Goal: Transaction & Acquisition: Book appointment/travel/reservation

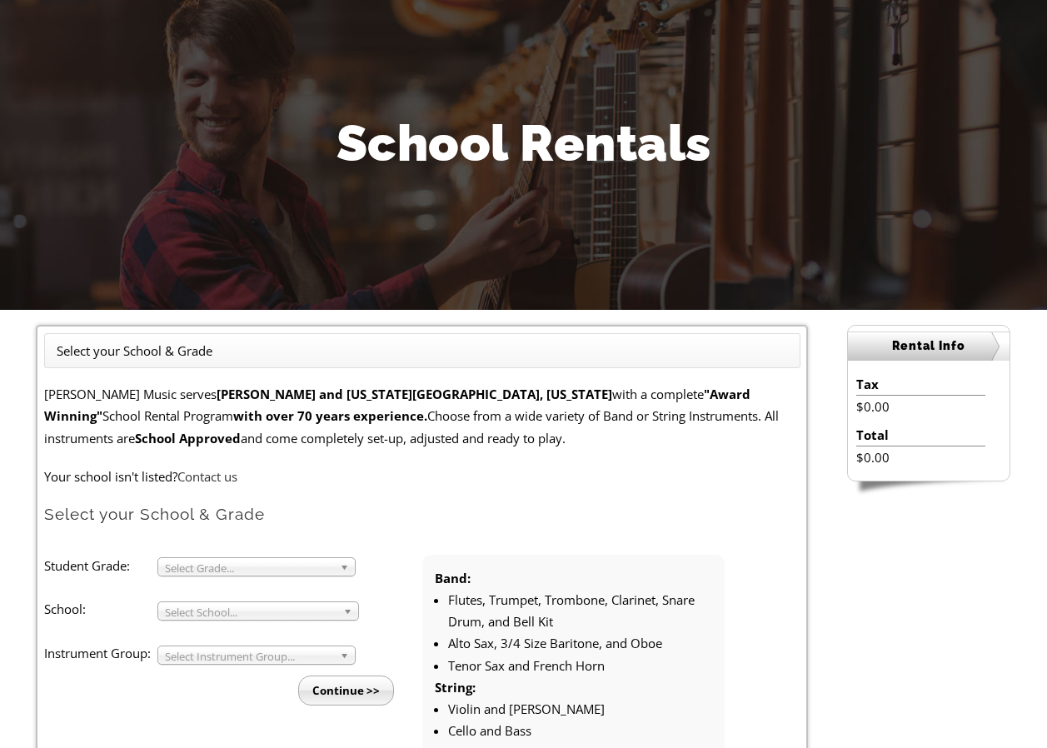
scroll to position [167, 0]
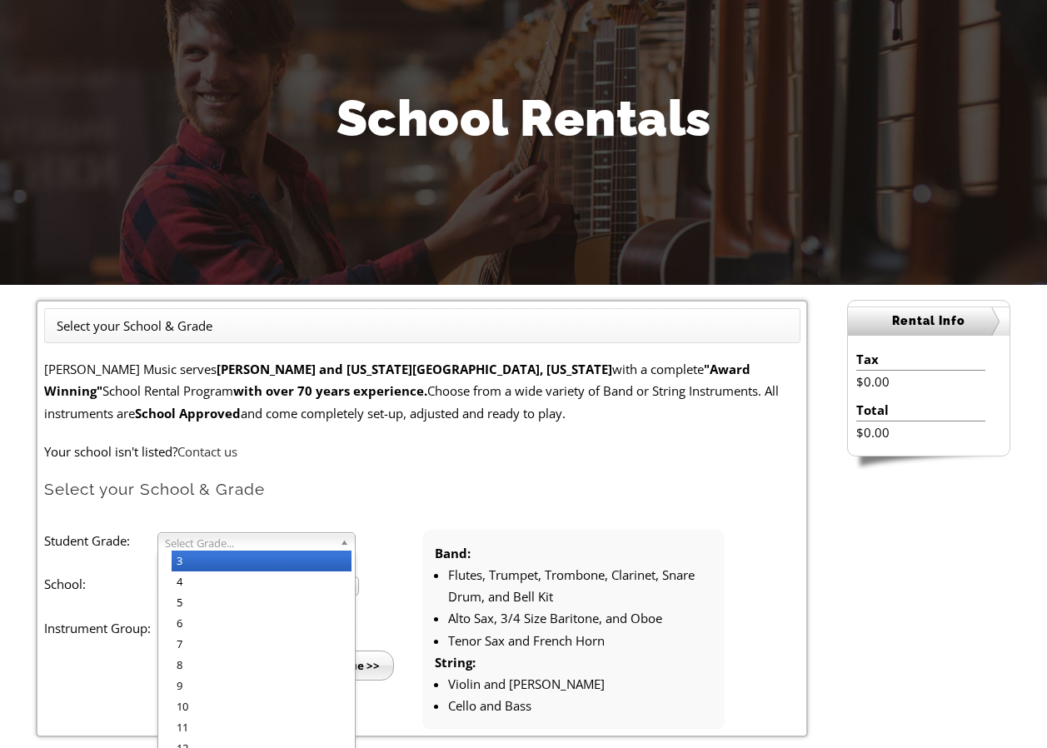
click at [340, 544] on b at bounding box center [347, 541] width 15 height 17
click at [232, 565] on li "3" at bounding box center [262, 561] width 180 height 21
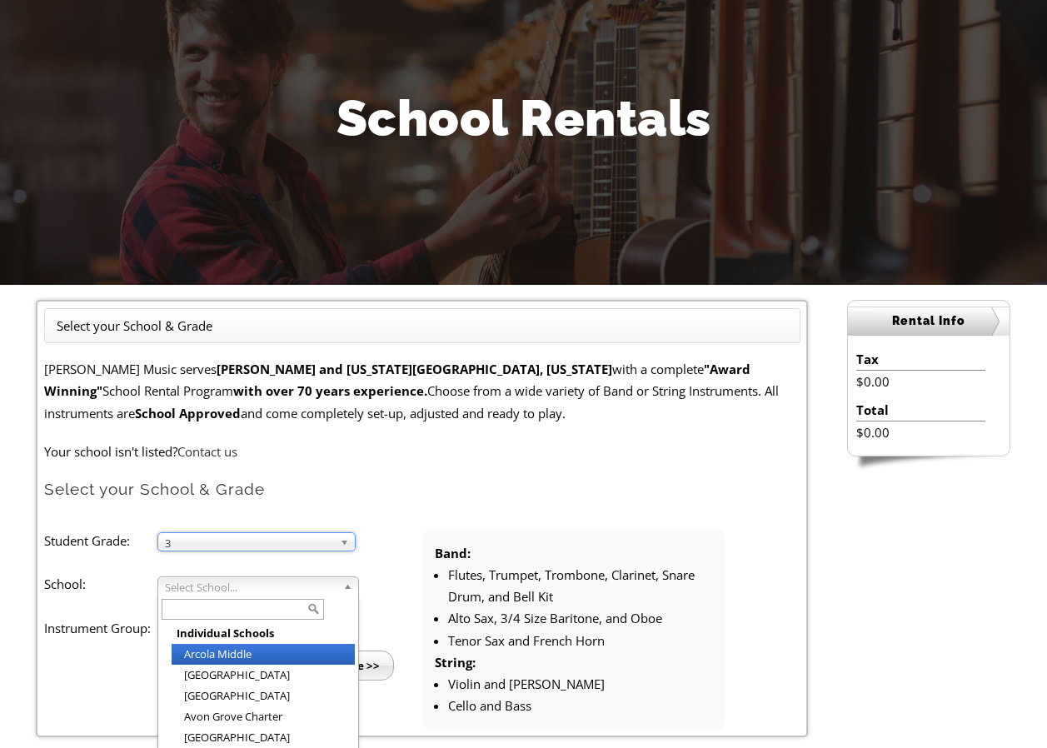
click at [324, 588] on span "Select School..." at bounding box center [251, 587] width 172 height 20
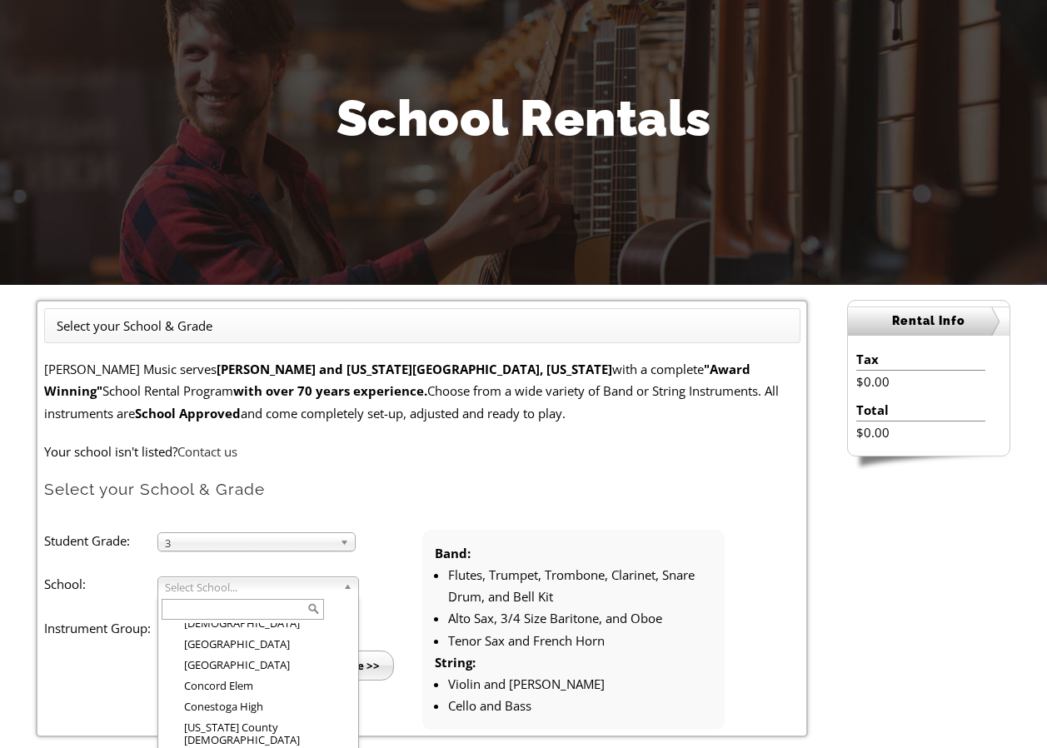
scroll to position [447, 0]
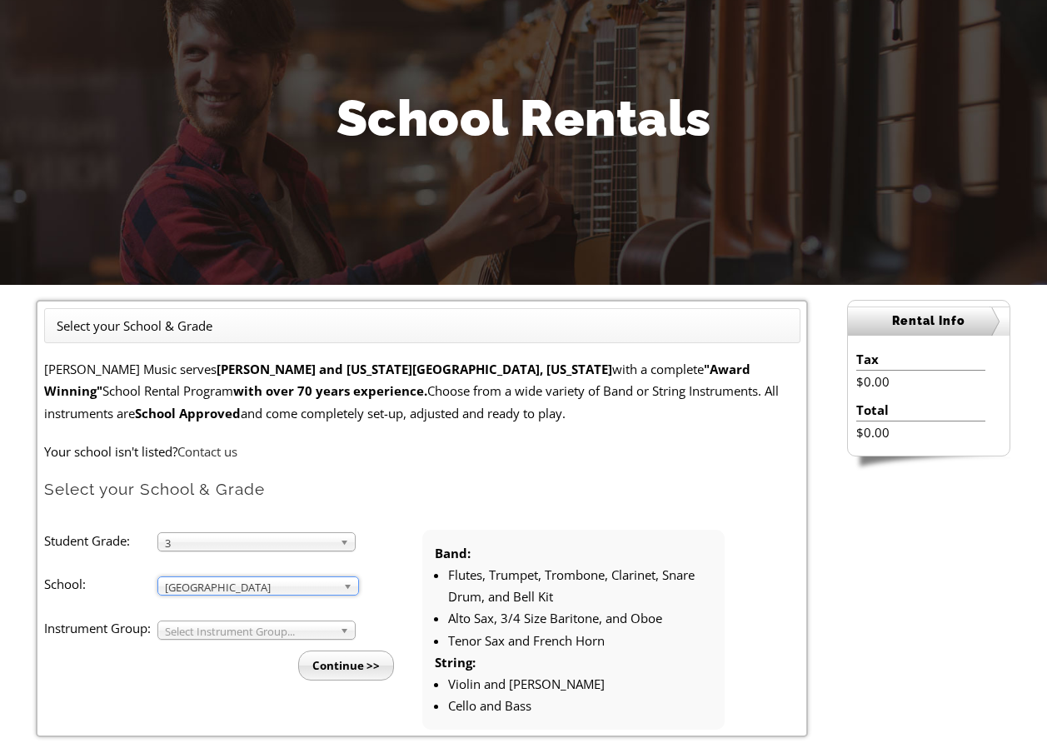
click at [263, 631] on span "Select Instrument Group..." at bounding box center [249, 632] width 168 height 20
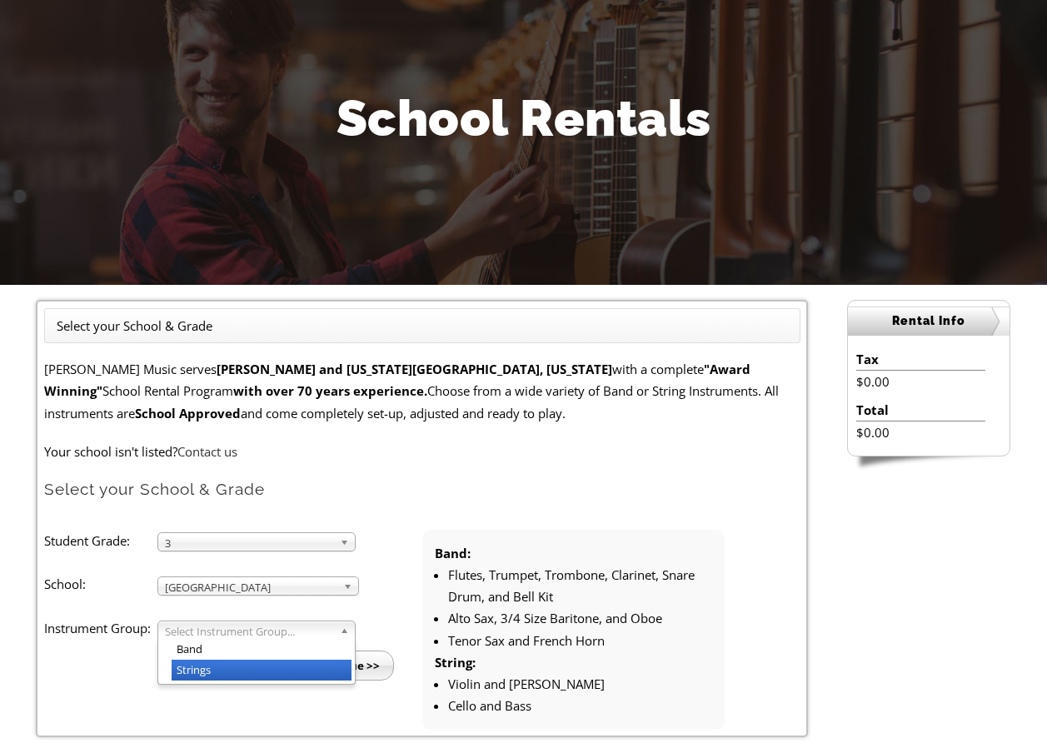
click at [233, 665] on li "Strings" at bounding box center [262, 670] width 180 height 21
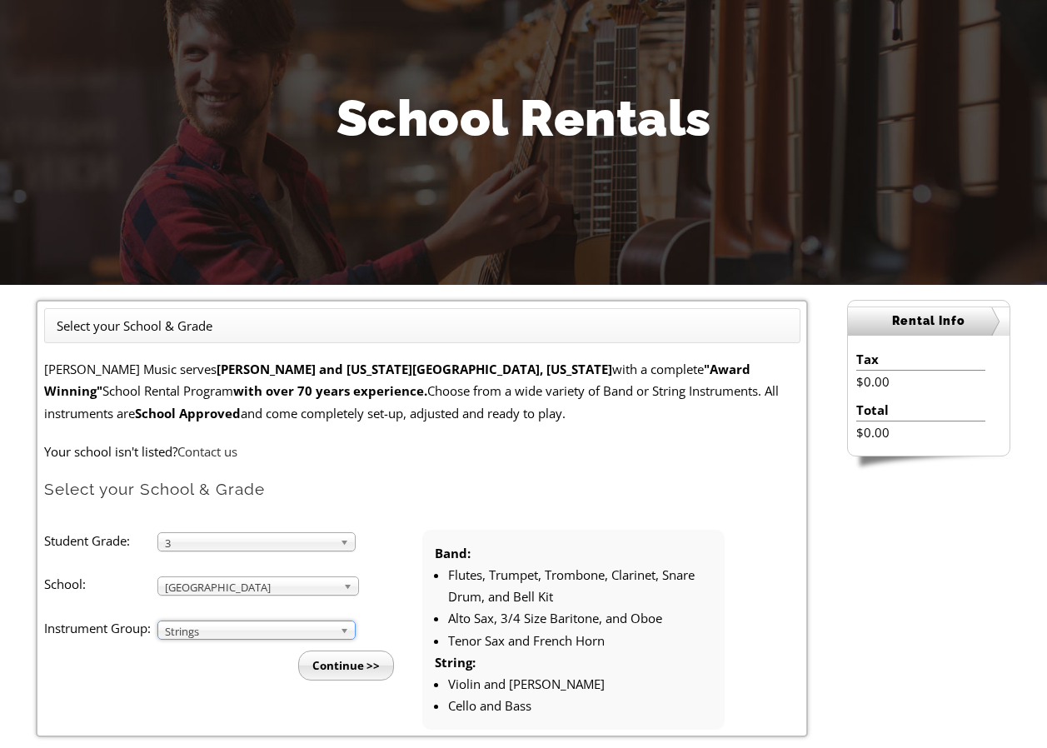
click at [352, 667] on input "Continue >>" at bounding box center [346, 666] width 96 height 30
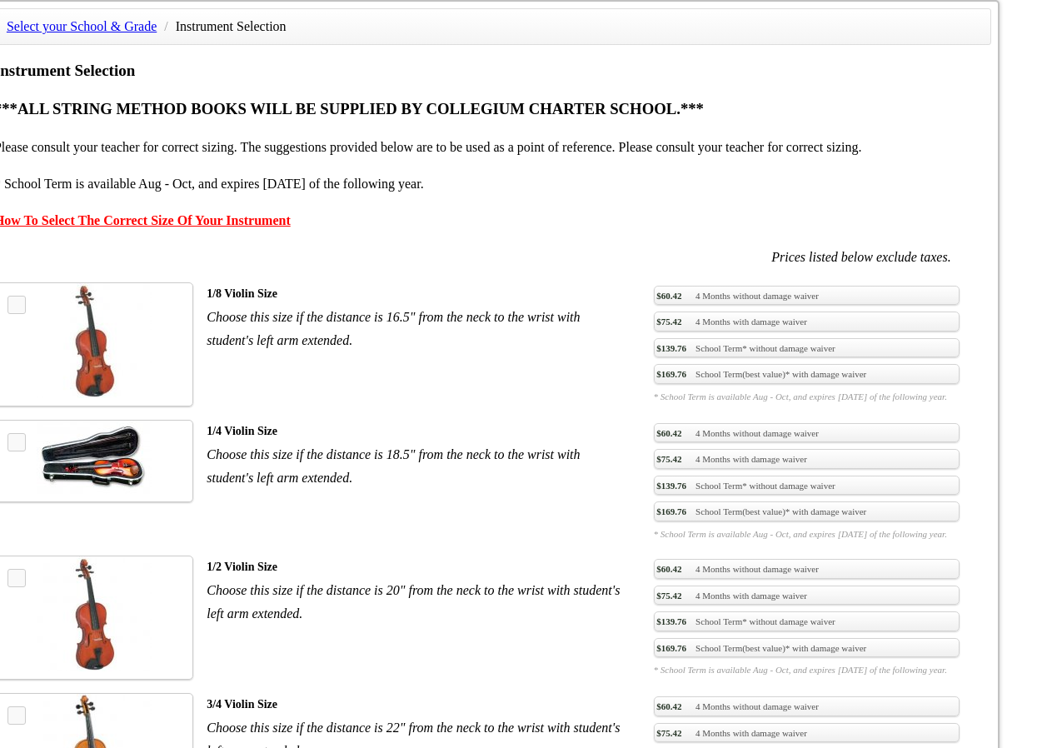
scroll to position [1167, 0]
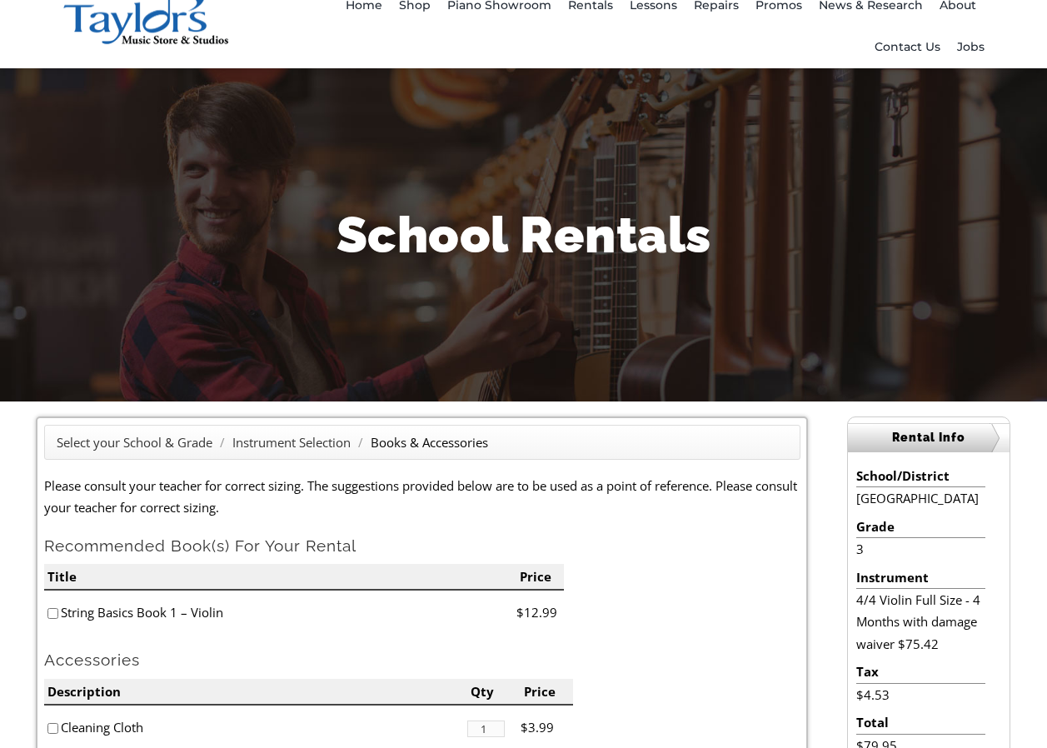
scroll to position [250, 0]
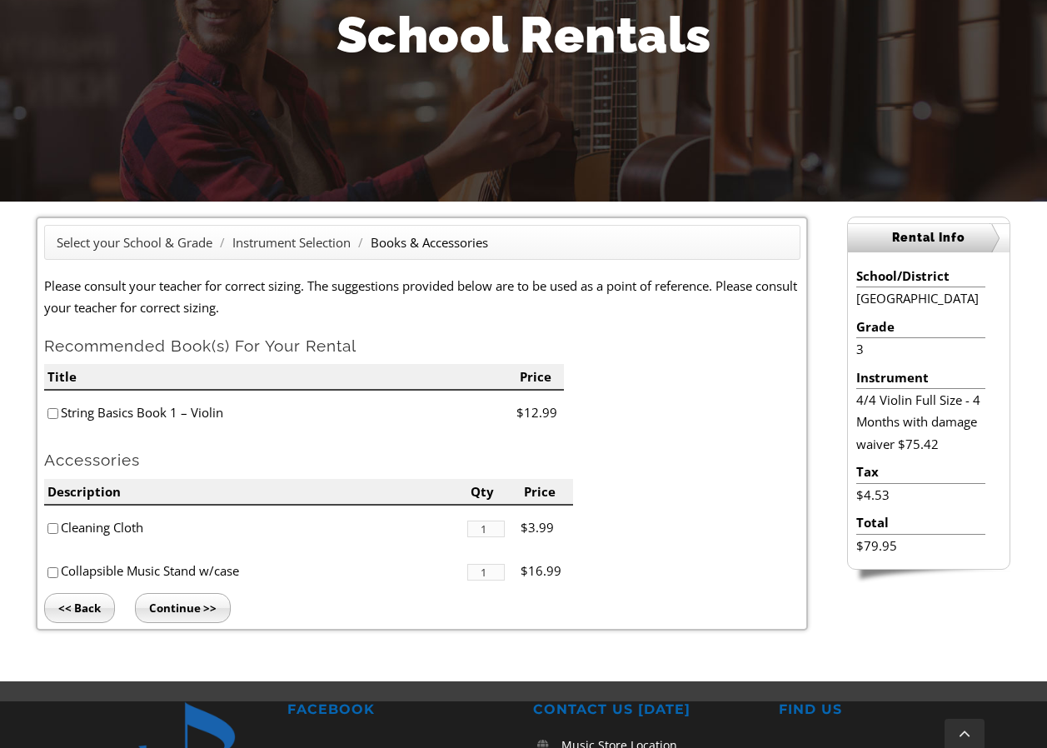
click at [86, 607] on input "<< Back" at bounding box center [79, 608] width 71 height 30
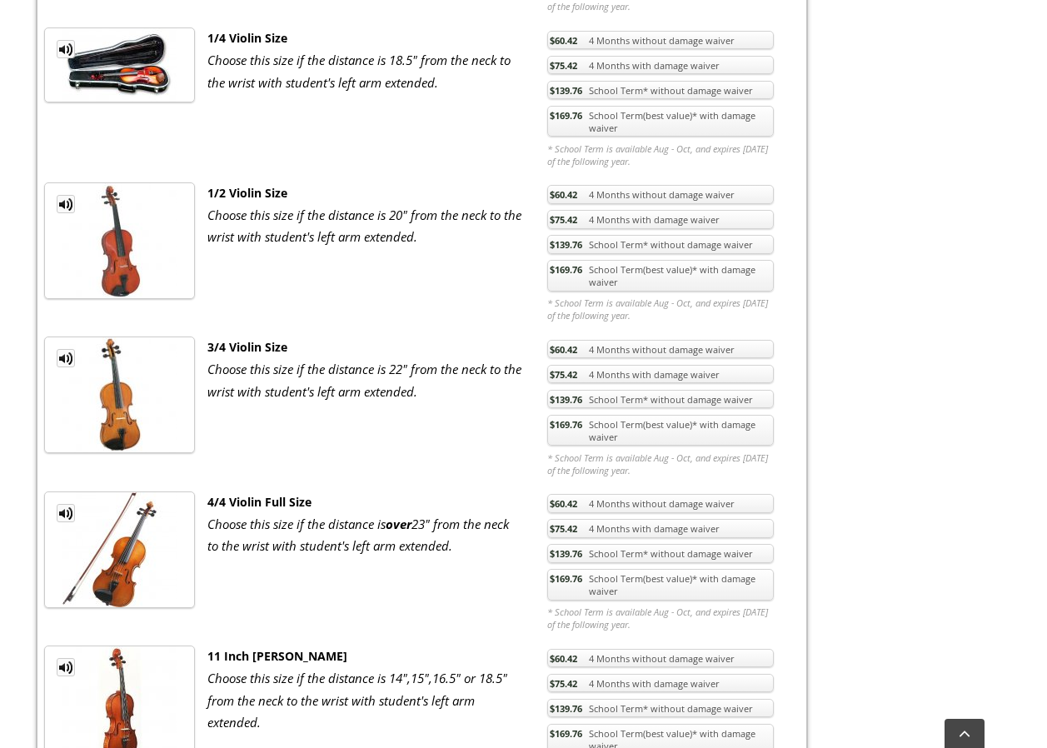
scroll to position [917, 0]
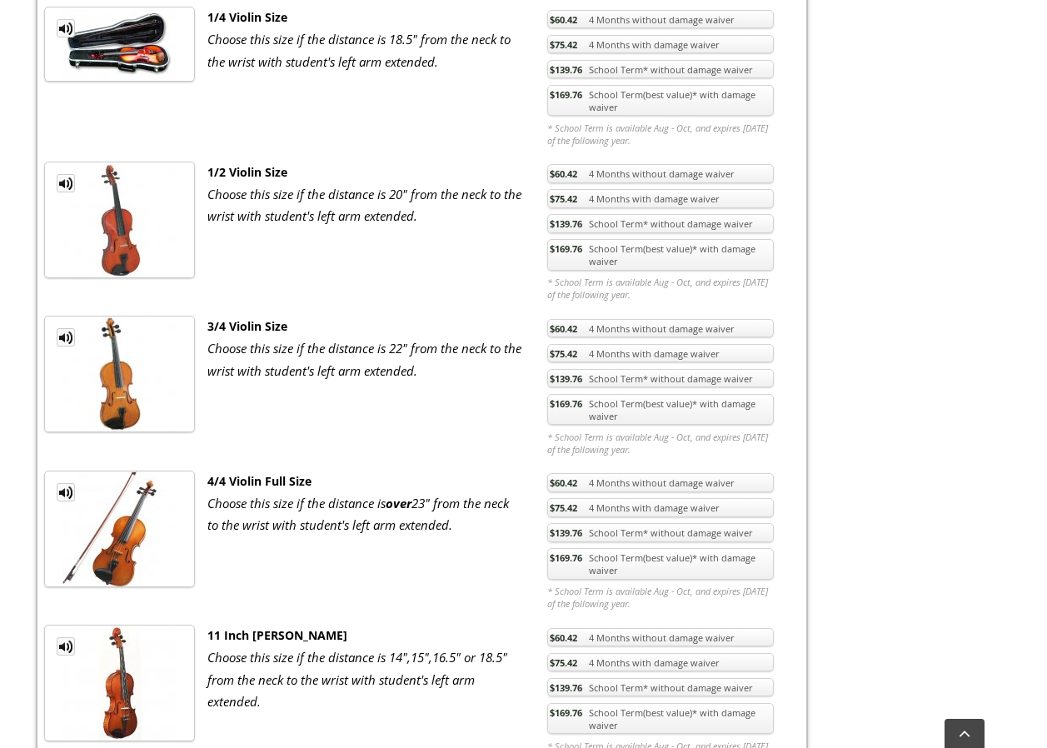
click at [695, 352] on link "$75.42 4 Months with damage waiver" at bounding box center [660, 353] width 227 height 19
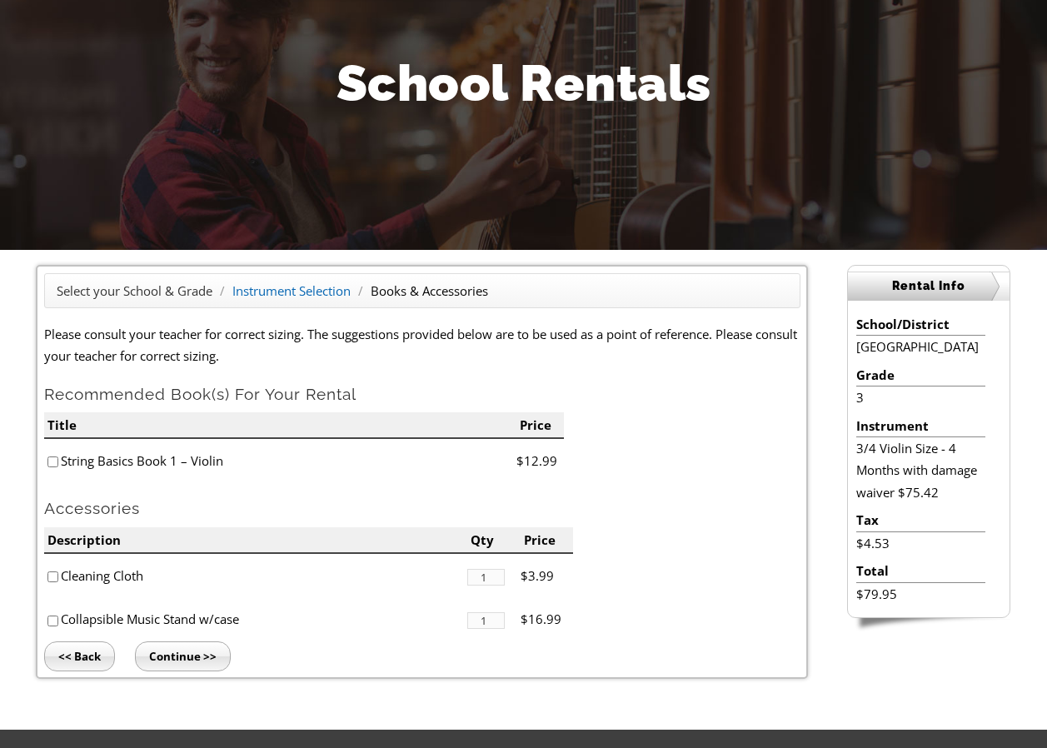
scroll to position [250, 0]
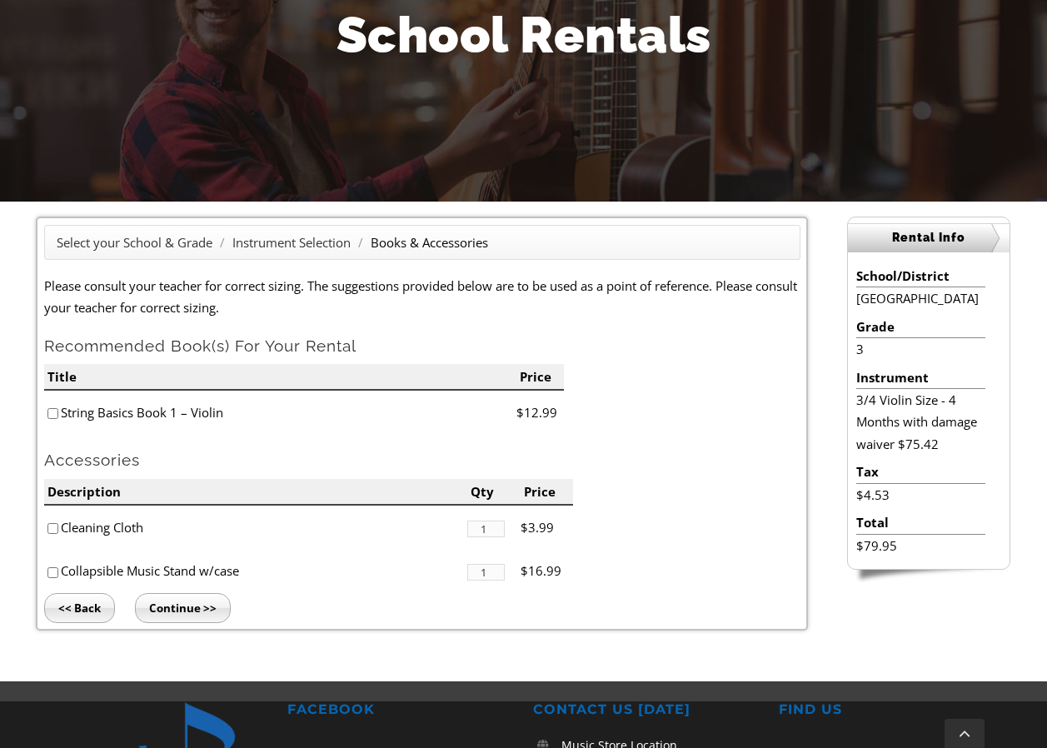
click at [205, 614] on input "Continue >>" at bounding box center [183, 608] width 96 height 30
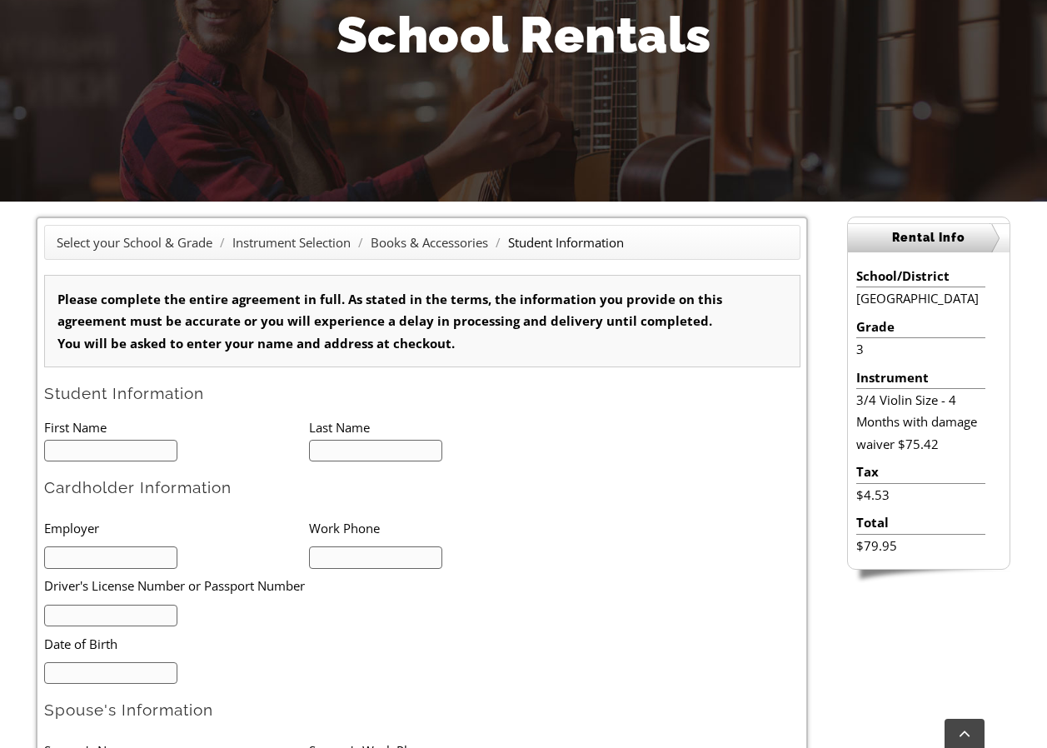
type input "1"
click at [128, 448] on input "text" at bounding box center [111, 451] width 134 height 22
type input "Julius"
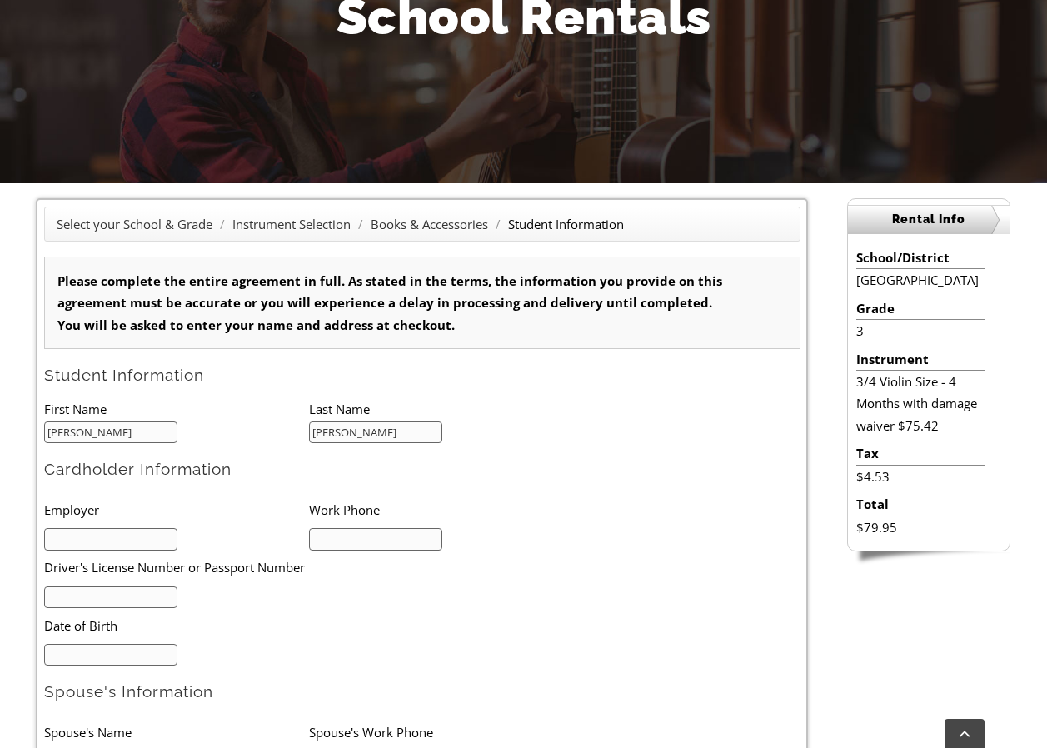
scroll to position [250, 0]
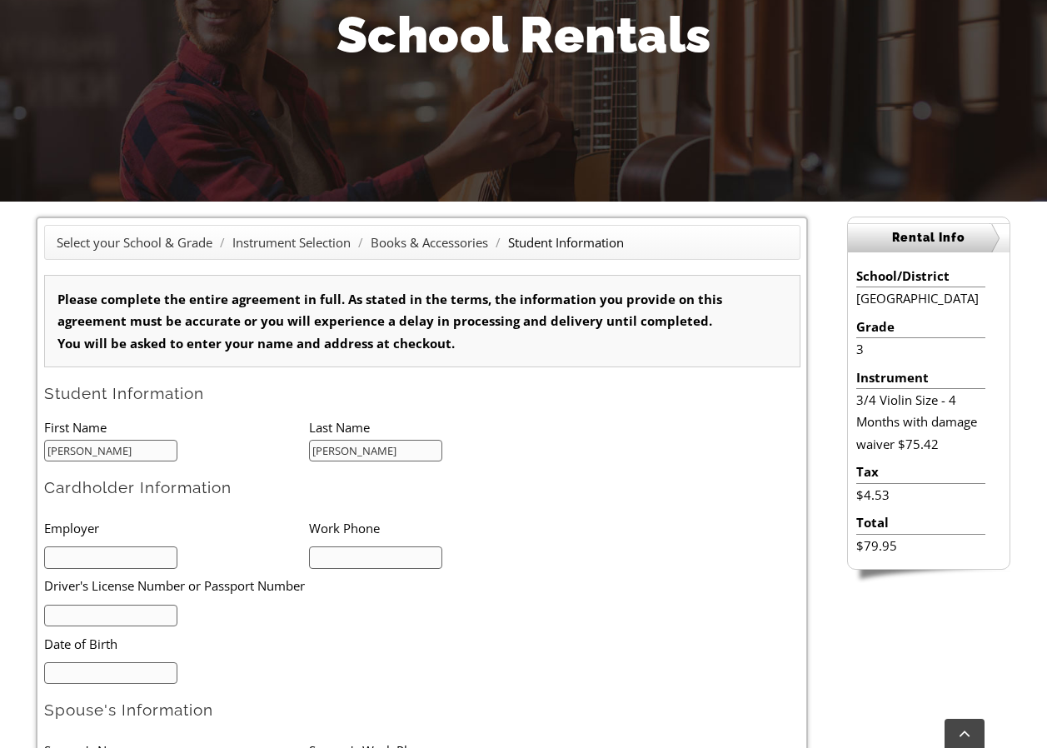
type input "Campbell"
